Goal: Information Seeking & Learning: Compare options

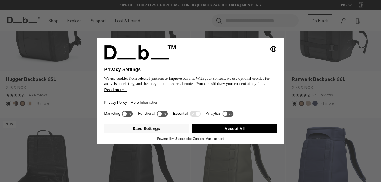
click at [223, 127] on button "Accept All" at bounding box center [234, 129] width 85 height 10
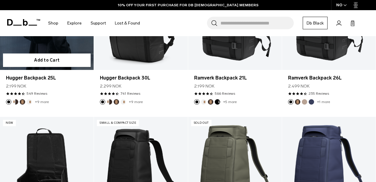
scroll to position [120, 0]
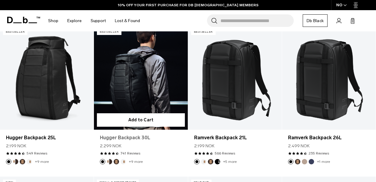
click at [139, 134] on link "Hugger Backpack 30L" at bounding box center [141, 137] width 82 height 7
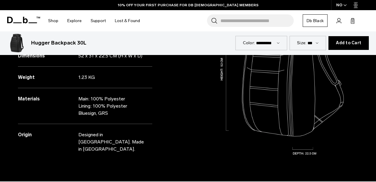
scroll to position [509, 0]
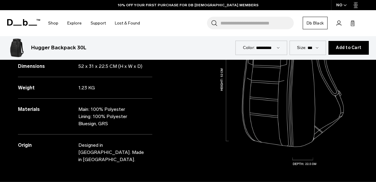
drag, startPoint x: 75, startPoint y: 67, endPoint x: 108, endPoint y: 66, distance: 32.3
click at [108, 66] on div "Dimensions 52 x 31 x 22.5 CM (H x W x D)" at bounding box center [85, 67] width 134 height 22
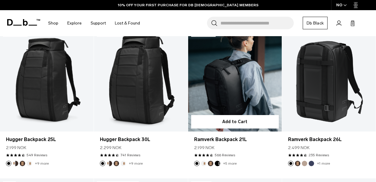
scroll to position [120, 0]
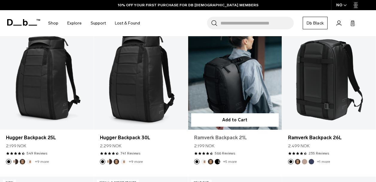
click at [220, 134] on link "Ramverk Backpack 21L" at bounding box center [235, 137] width 82 height 7
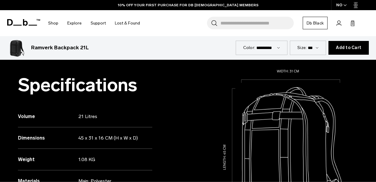
scroll to position [509, 0]
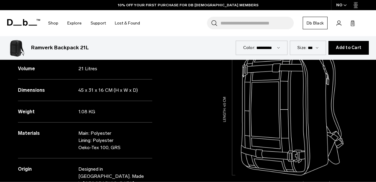
drag, startPoint x: 78, startPoint y: 91, endPoint x: 102, endPoint y: 91, distance: 24.2
click at [102, 91] on p "45 x 31 x 16 CM (H x W x D)" at bounding box center [111, 90] width 67 height 7
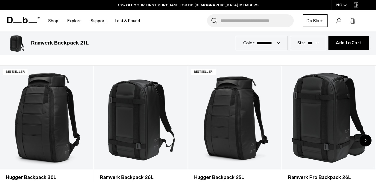
scroll to position [209, 0]
